Goal: Task Accomplishment & Management: Complete application form

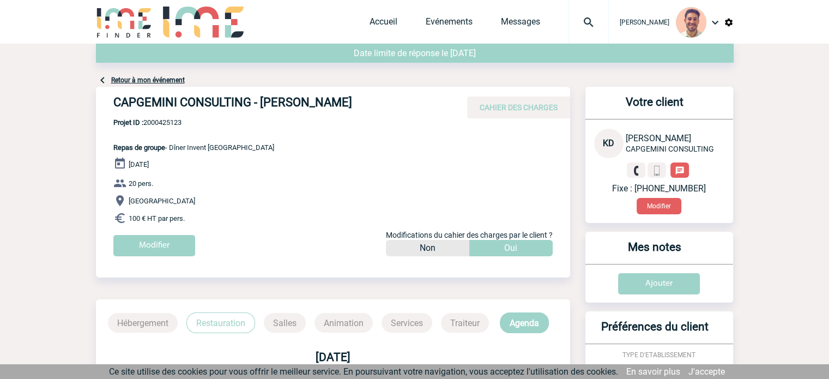
click at [360, 26] on div "[PERSON_NAME] Accueil Evénements" at bounding box center [415, 23] width 638 height 46
click at [370, 19] on link "Accueil" at bounding box center [384, 23] width 28 height 15
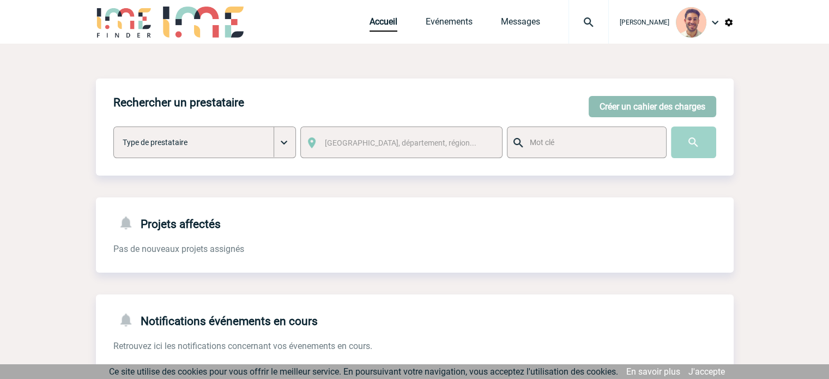
click at [615, 107] on button "Créer un cahier des charges" at bounding box center [653, 106] width 128 height 21
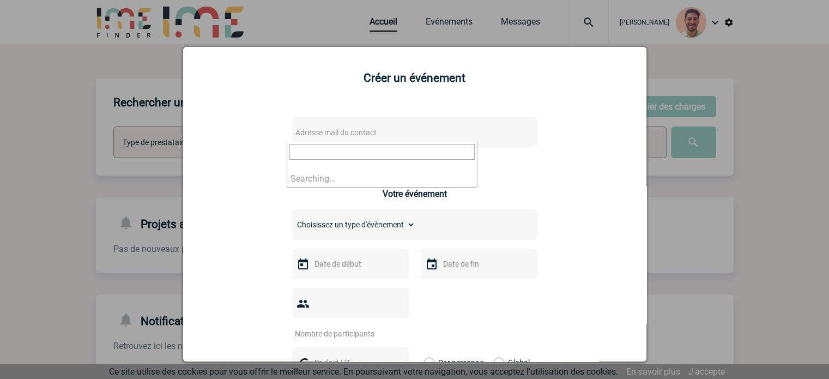
click at [351, 131] on span "Adresse mail du contact" at bounding box center [336, 132] width 81 height 9
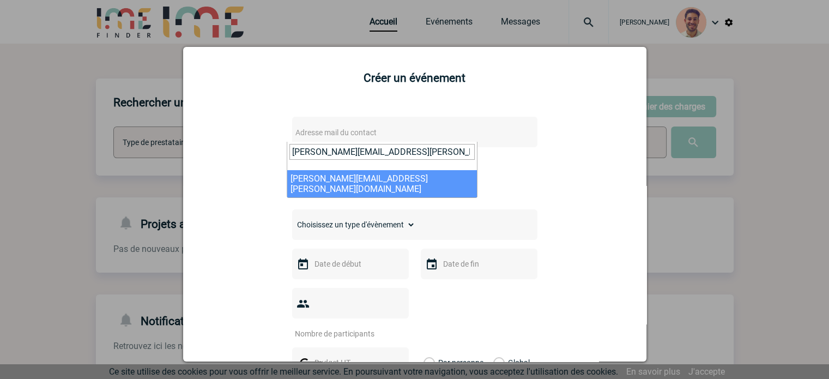
type input "[PERSON_NAME][EMAIL_ADDRESS][PERSON_NAME][DOMAIN_NAME]"
select select "132729"
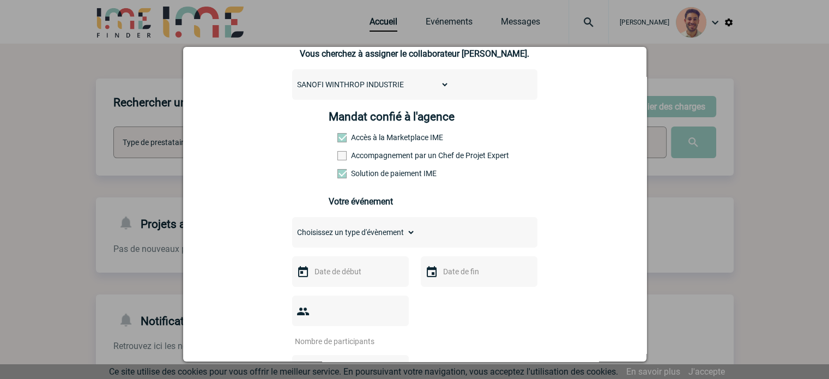
scroll to position [164, 0]
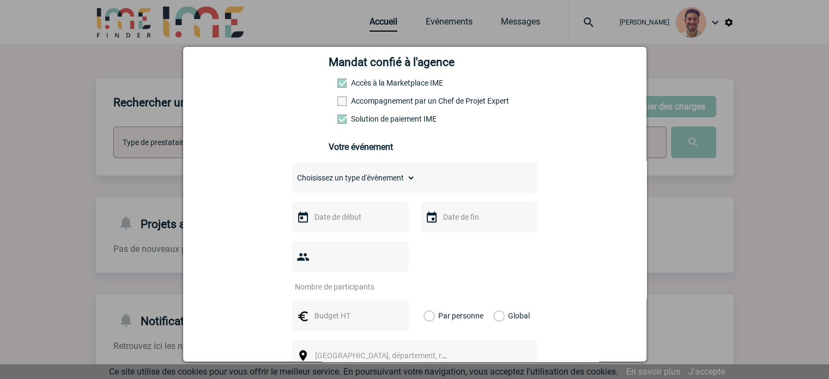
click at [367, 177] on select "Choisissez un type d'évènement Séminaire avec nuitée Séminaire sans nuitée Repa…" at bounding box center [353, 177] width 123 height 15
select select "4"
click at [292, 173] on select "Choisissez un type d'évènement Séminaire avec nuitée Séminaire sans nuitée Repa…" at bounding box center [353, 177] width 123 height 15
click at [358, 220] on input "text" at bounding box center [349, 217] width 75 height 14
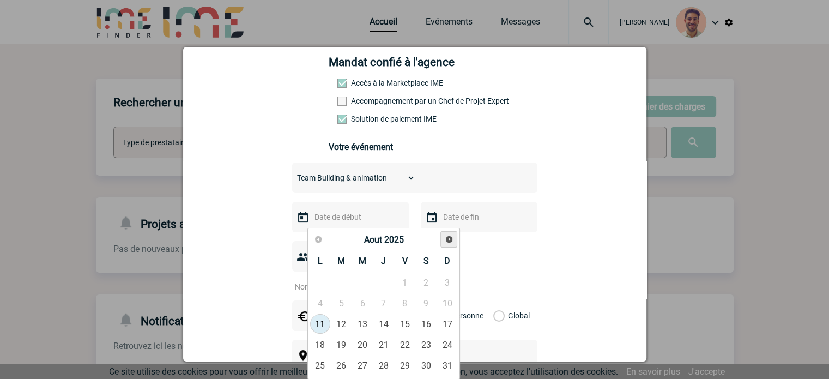
click at [445, 241] on span "Suivant" at bounding box center [449, 239] width 9 height 9
click at [365, 337] on link "24" at bounding box center [363, 345] width 20 height 20
type input "24-09-2025"
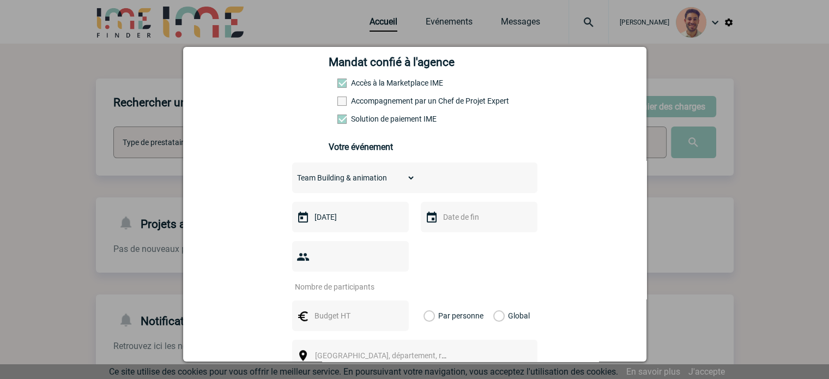
click at [344, 280] on input "number" at bounding box center [343, 287] width 103 height 14
type input "10"
click at [362, 309] on input "text" at bounding box center [349, 316] width 75 height 14
type input "é"
type input "272.70"
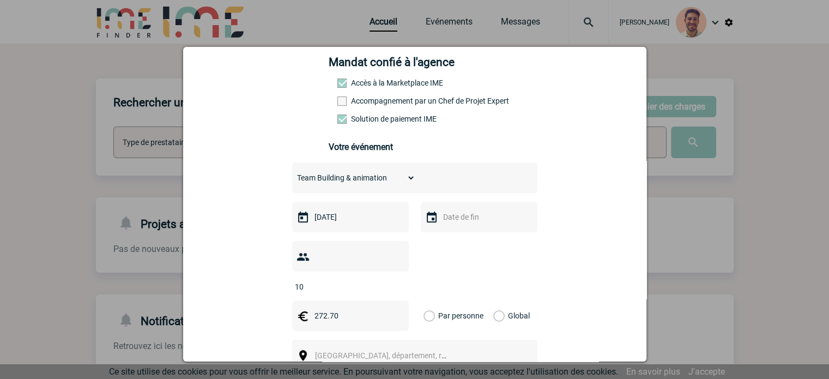
drag, startPoint x: 495, startPoint y: 296, endPoint x: 502, endPoint y: 299, distance: 7.3
click at [495, 300] on label "Global" at bounding box center [497, 315] width 7 height 31
click at [0, 0] on input "Global" at bounding box center [0, 0] width 0 height 0
click at [334, 347] on div "Ville, département, région..." at bounding box center [414, 355] width 245 height 31
click at [333, 351] on span "Ville, département, région..." at bounding box center [391, 355] width 152 height 9
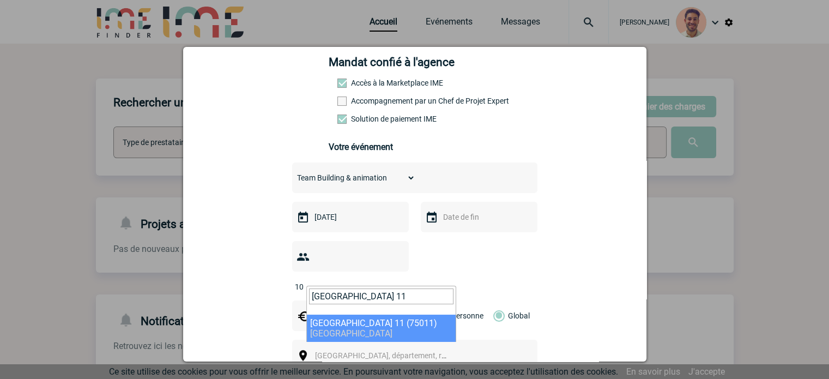
type input "PARIS 11"
select select "14"
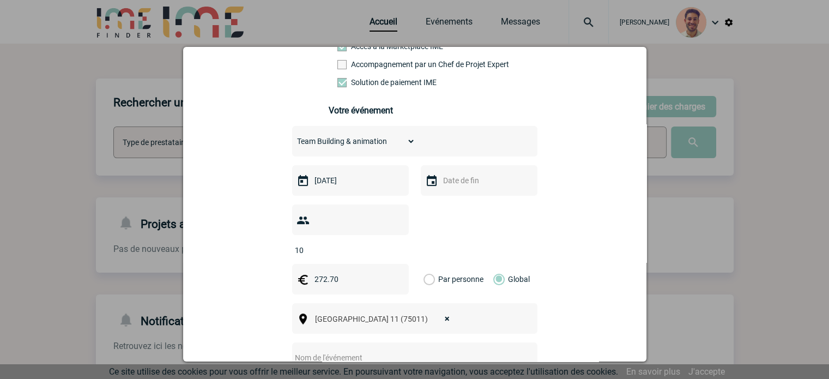
scroll to position [273, 0]
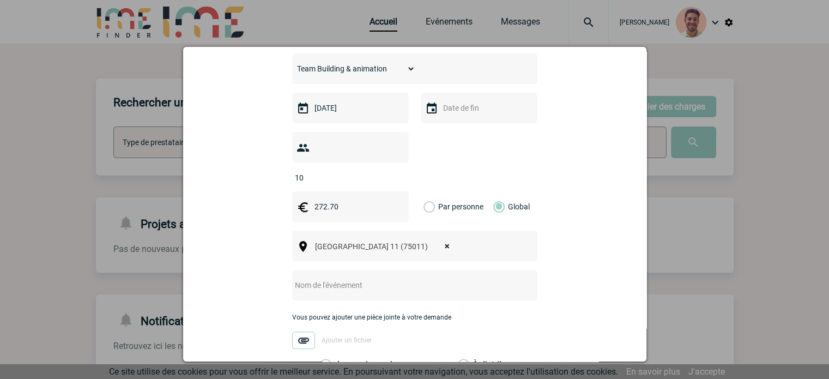
click at [338, 278] on input "text" at bounding box center [400, 285] width 216 height 14
type input "c"
paste input "Virtual Room"
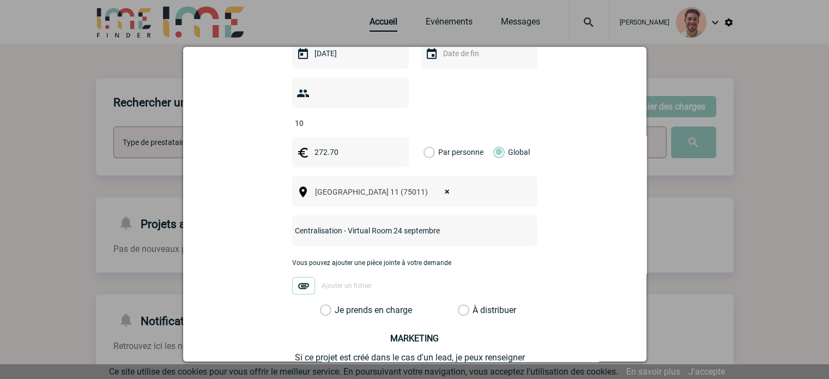
type input "Centralisation - Virtual Room 24 septembre"
click at [322, 305] on label "Je prends en charge" at bounding box center [329, 310] width 19 height 11
click at [0, 0] on input "Je prends en charge" at bounding box center [0, 0] width 0 height 0
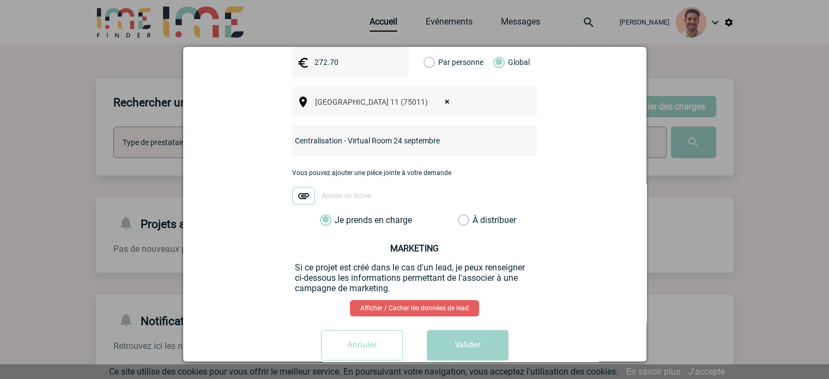
scroll to position [424, 0]
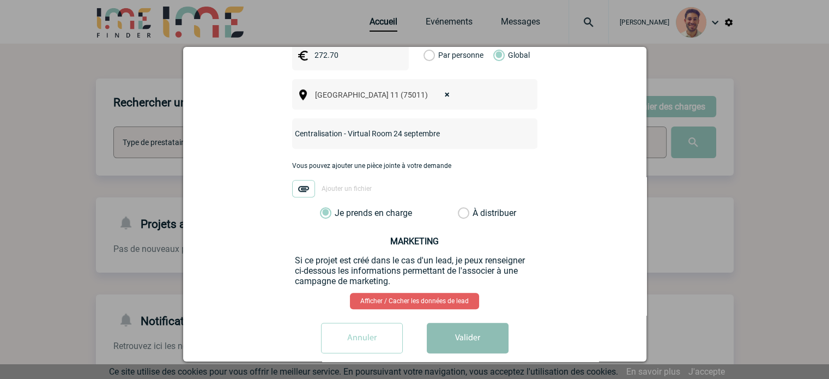
click at [460, 323] on button "Valider" at bounding box center [468, 338] width 82 height 31
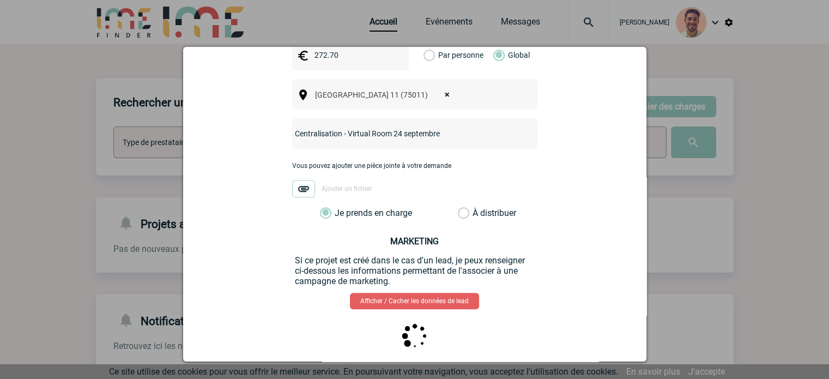
scroll to position [0, 0]
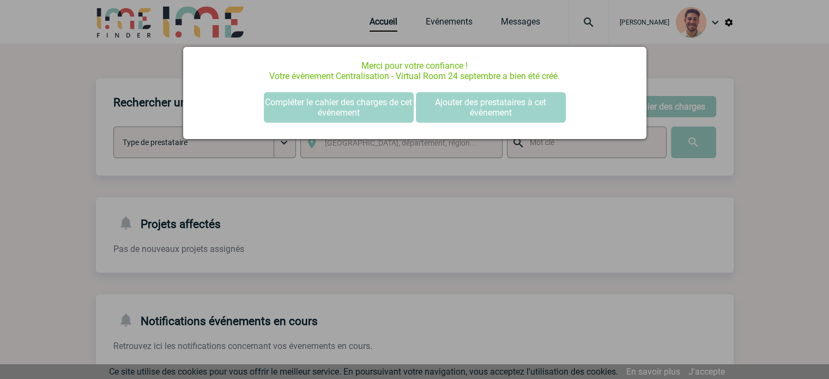
click at [617, 217] on div at bounding box center [414, 189] width 829 height 379
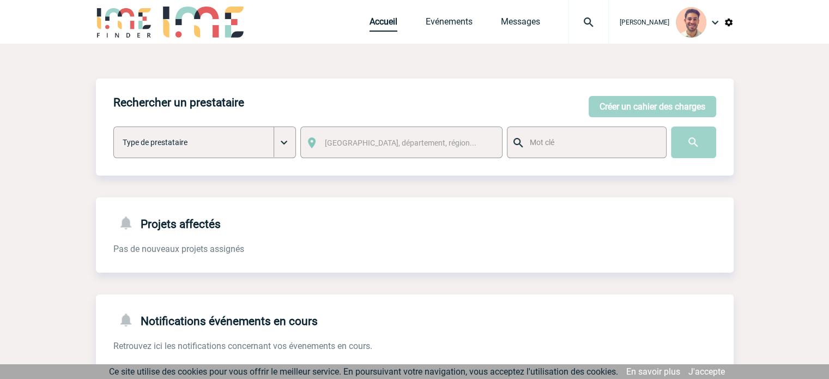
drag, startPoint x: 386, startPoint y: 29, endPoint x: 376, endPoint y: 43, distance: 16.8
click at [386, 28] on link "Accueil" at bounding box center [384, 23] width 28 height 15
click at [435, 21] on link "Evénements" at bounding box center [449, 23] width 47 height 15
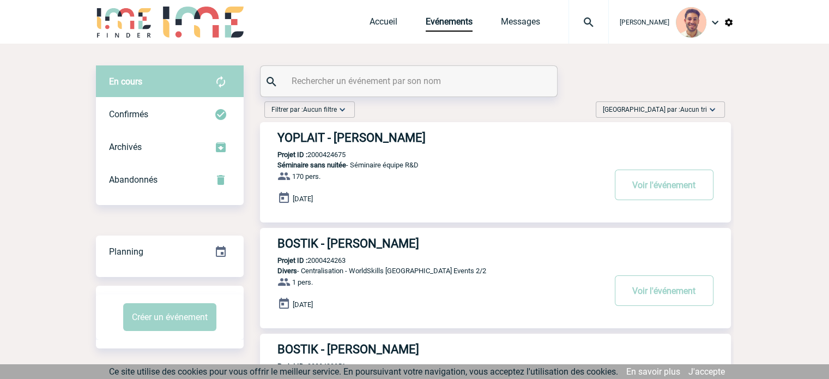
click at [319, 81] on input "text" at bounding box center [410, 81] width 243 height 16
paste input "2000425135"
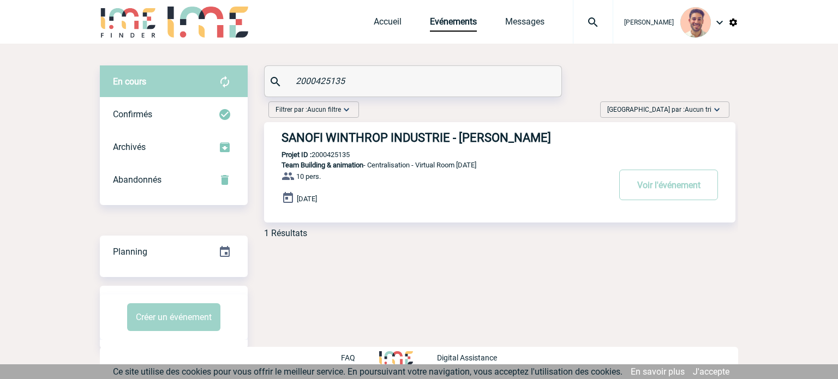
type input "2000425135"
click at [585, 131] on h3 "SANOFI WINTHROP INDUSTRIE - Denise MAYES-GASCARD" at bounding box center [444, 138] width 327 height 14
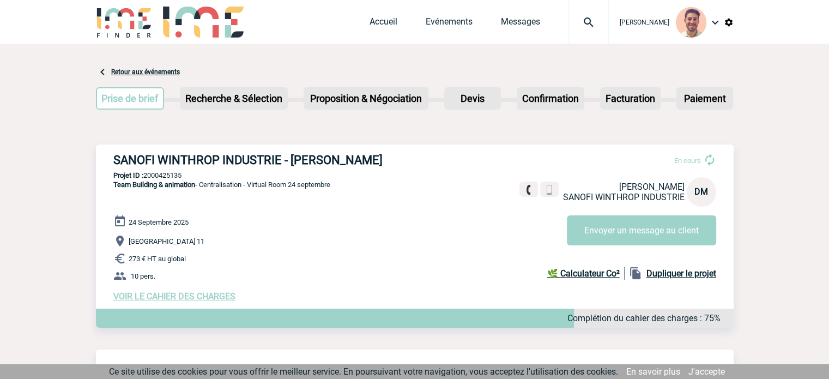
drag, startPoint x: 441, startPoint y: 161, endPoint x: 111, endPoint y: 157, distance: 330.0
click at [111, 157] on div "SANOFI WINTHROP INDUSTRIE - [PERSON_NAME] En cours [PERSON_NAME] SANOFI WINTHRO…" at bounding box center [415, 228] width 638 height 166
copy h3 "SANOFI WINTHROP INDUSTRIE - [PERSON_NAME]"
drag, startPoint x: 193, startPoint y: 176, endPoint x: 159, endPoint y: 178, distance: 33.3
click at [146, 177] on p "Projet ID : 2000425135" at bounding box center [415, 175] width 638 height 8
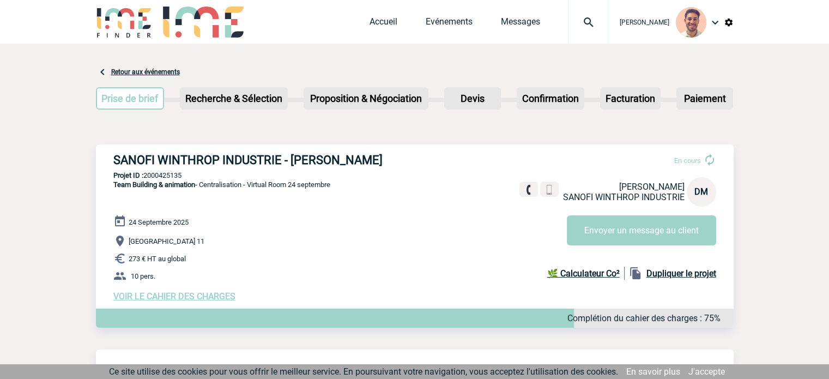
copy p "2000425135"
